Goal: Find specific page/section: Find specific page/section

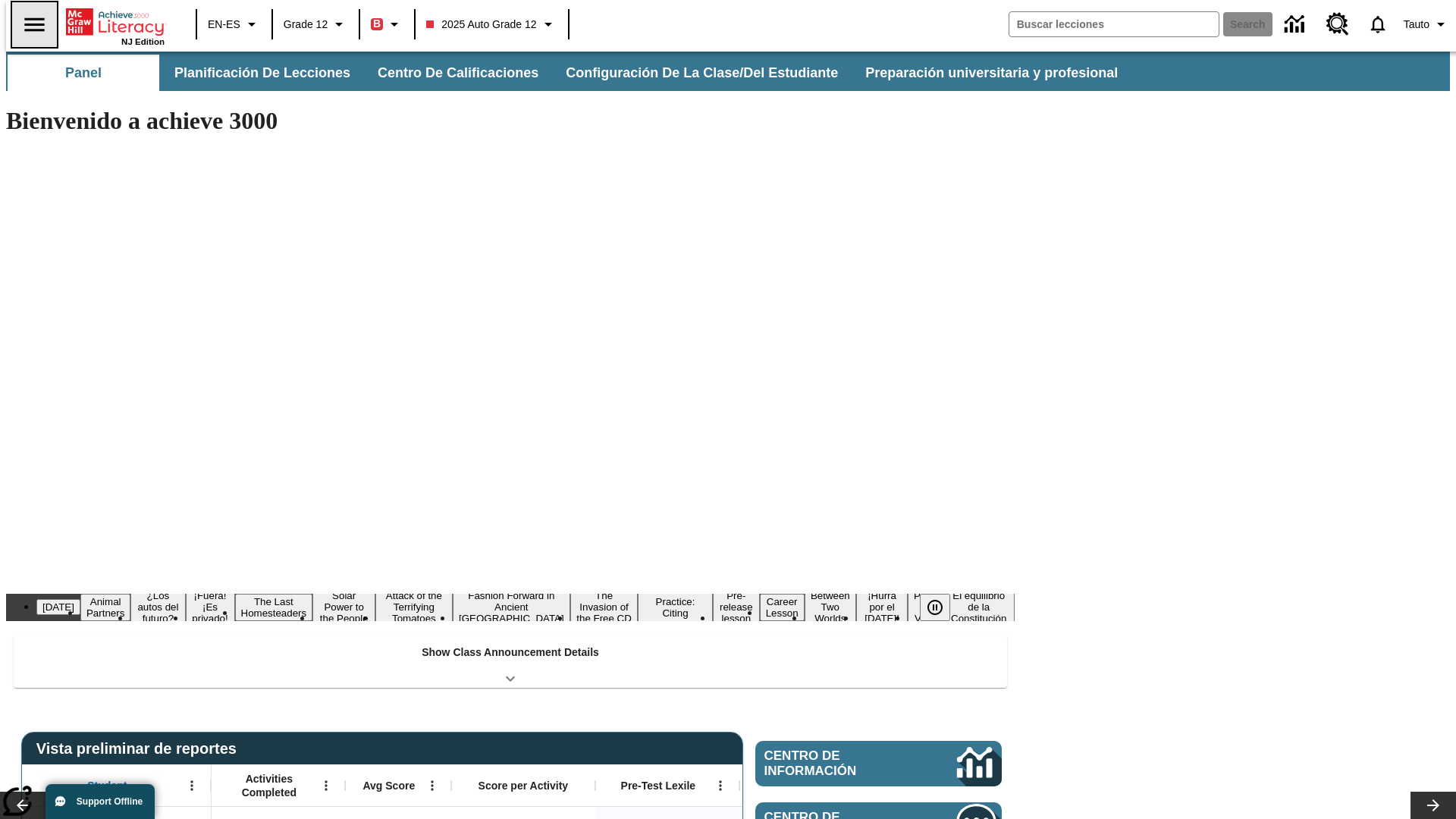
click at [28, 25] on icon "Abrir el menú lateral" at bounding box center [34, 24] width 20 height 13
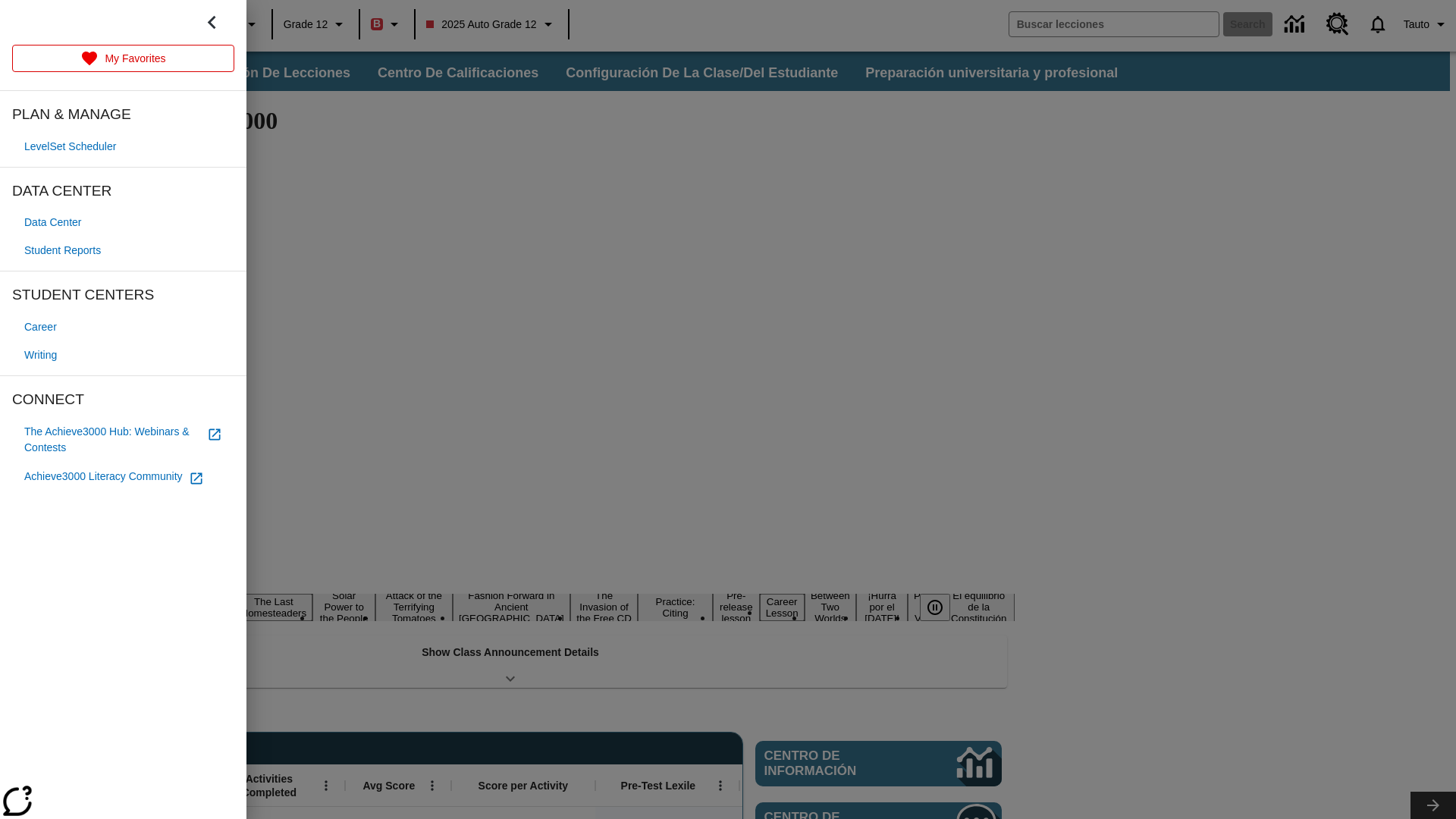
click at [65, 250] on span "Student Reports" at bounding box center [62, 250] width 77 height 16
